Goal: Obtain resource: Download file/media

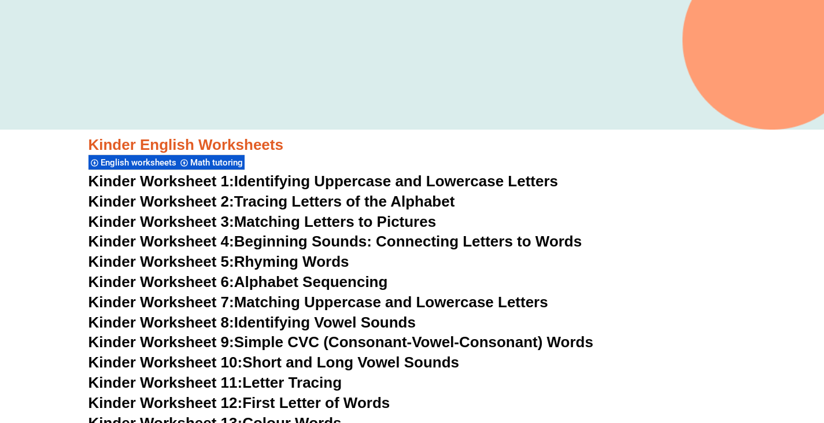
scroll to position [322, 0]
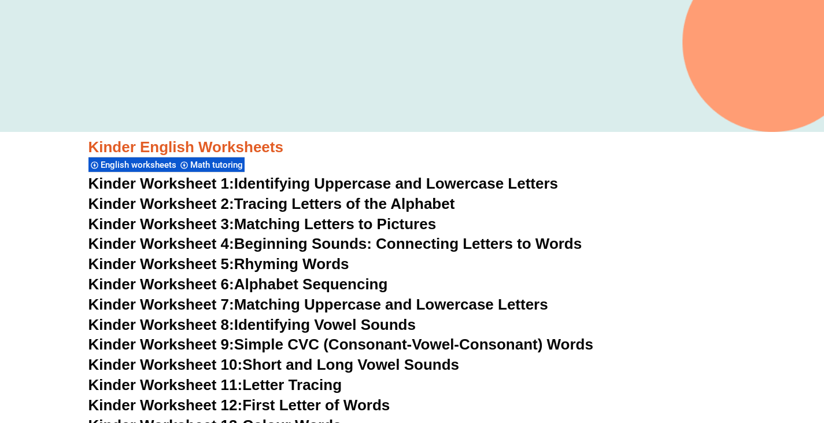
click at [293, 182] on link "Kinder Worksheet 1: Identifying Uppercase and Lowercase Letters" at bounding box center [323, 183] width 470 height 17
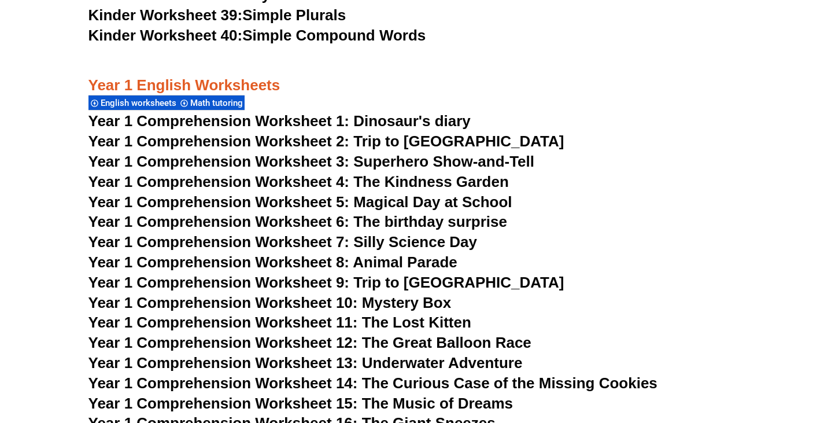
scroll to position [1247, 0]
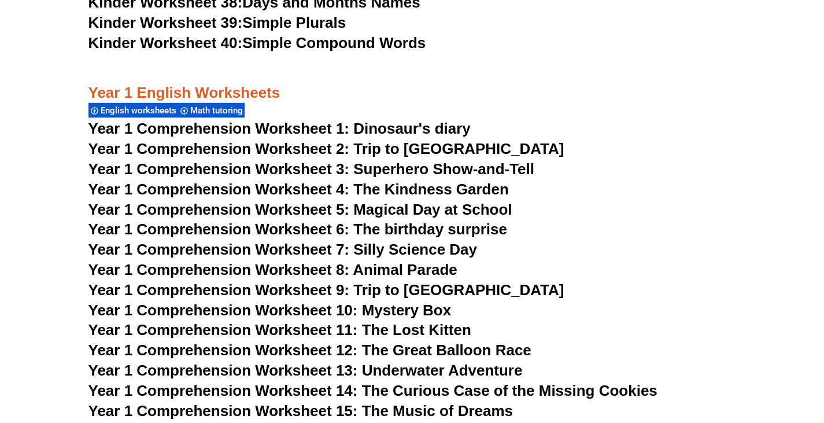
click at [269, 127] on span "Year 1 Comprehension Worksheet 1: Dinosaur's diary" at bounding box center [279, 128] width 382 height 17
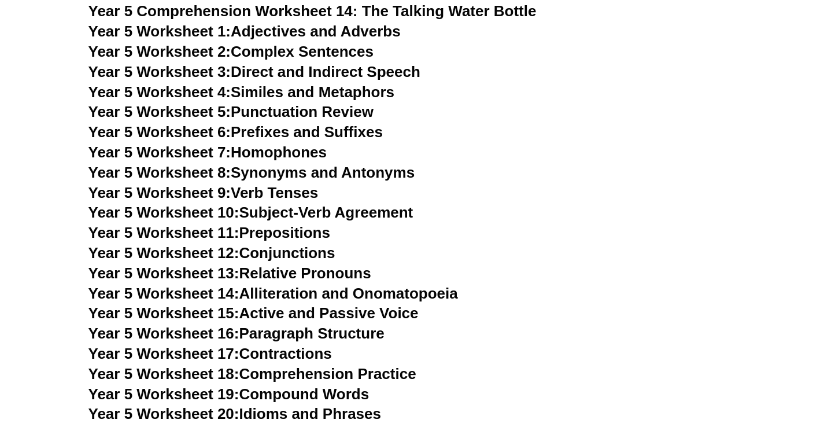
scroll to position [5410, 0]
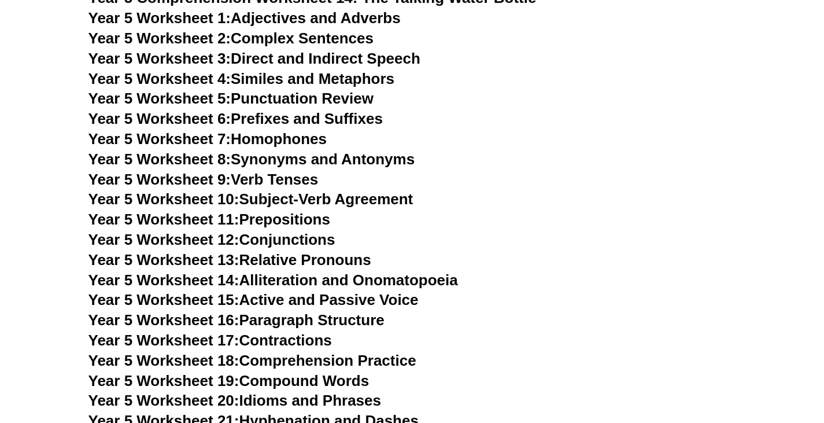
click at [284, 176] on link "Year 5 Worksheet 9: Verb Tenses" at bounding box center [203, 179] width 230 height 17
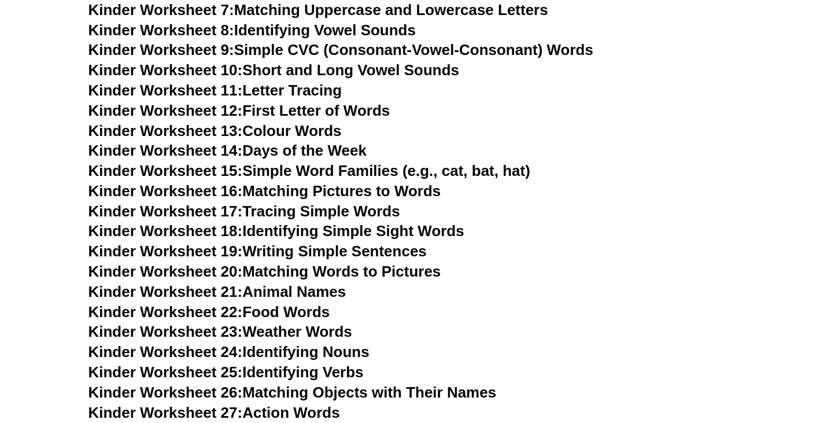
scroll to position [463, 0]
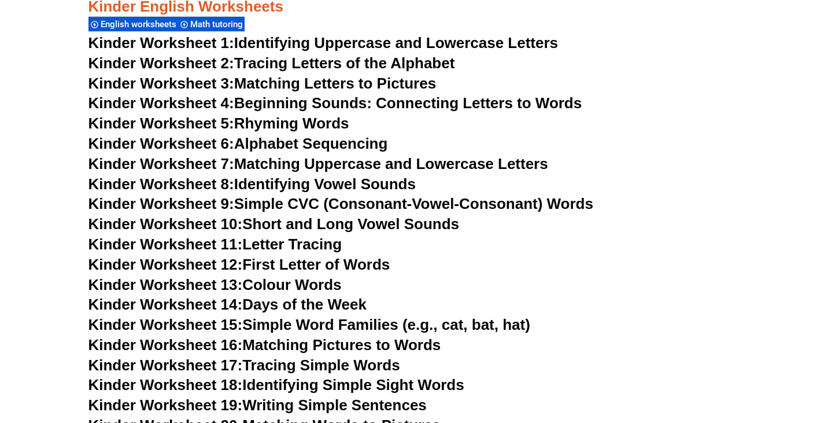
click at [298, 280] on link "Kinder Worksheet 13: Colour Words" at bounding box center [214, 284] width 253 height 17
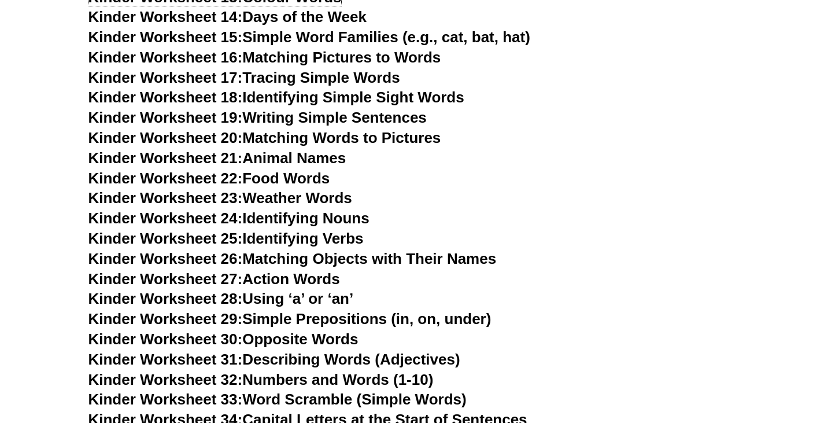
scroll to position [771, 0]
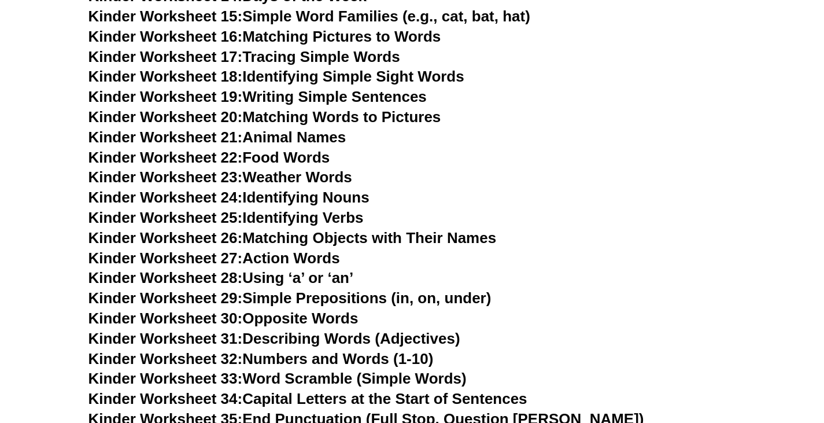
click at [268, 136] on link "Kinder Worksheet 21: Animal Names" at bounding box center [217, 136] width 258 height 17
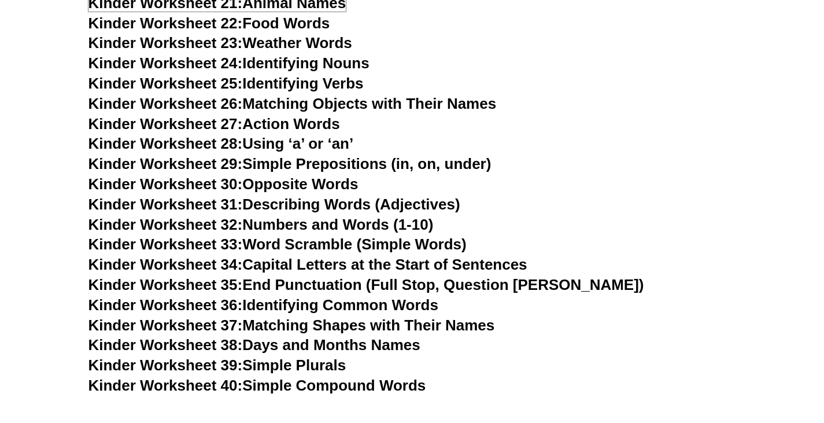
scroll to position [925, 0]
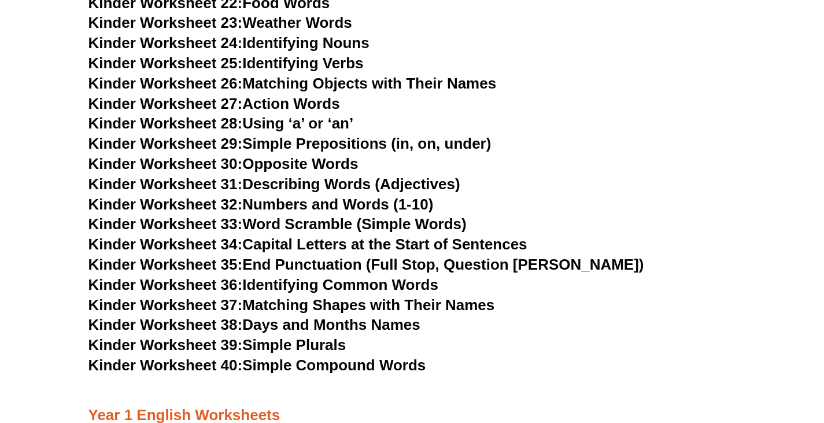
click at [343, 321] on link "Kinder Worksheet 38: Days and Months Names" at bounding box center [254, 324] width 332 height 17
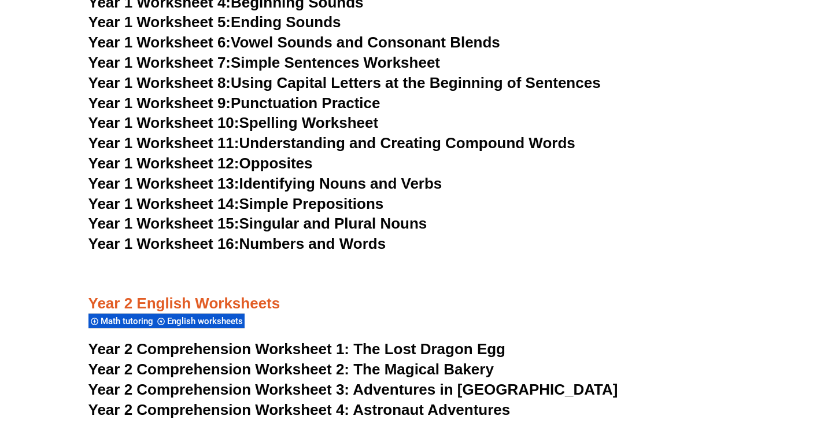
scroll to position [2005, 0]
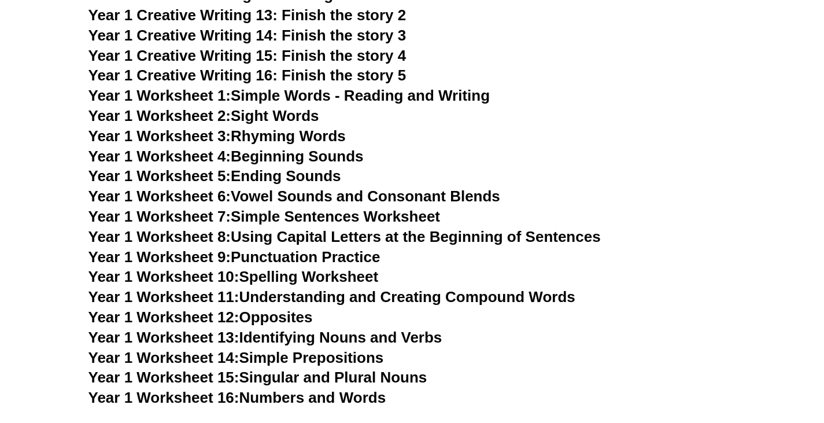
click at [267, 118] on link "Year 1 Worksheet 2: Sight Words" at bounding box center [203, 115] width 231 height 17
click at [334, 200] on link "Year 1 Worksheet 6: Vowel Sounds and Consonant Blends" at bounding box center [294, 195] width 412 height 17
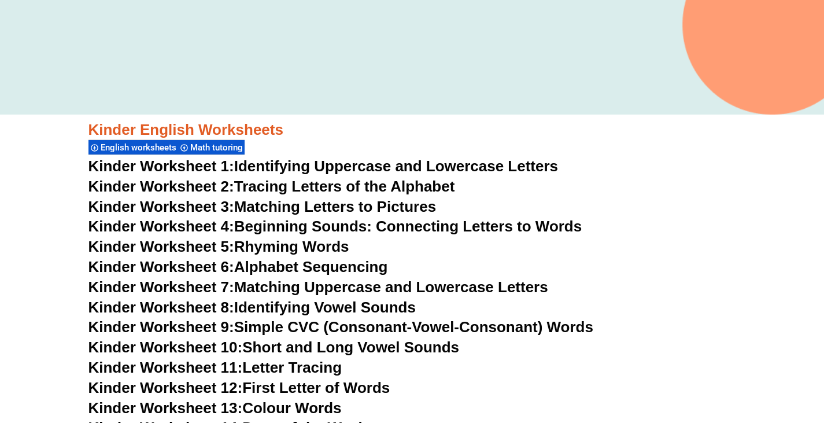
scroll to position [327, 0]
